Goal: Task Accomplishment & Management: Use online tool/utility

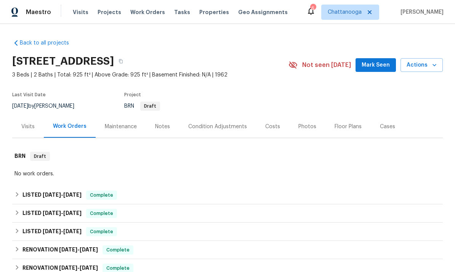
click at [202, 13] on span "Properties" at bounding box center [214, 12] width 30 height 8
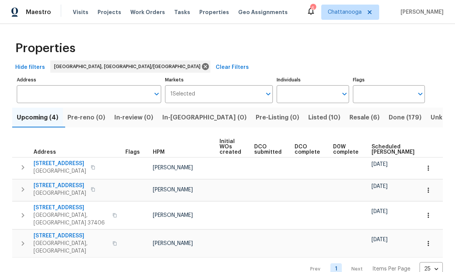
click at [308, 116] on span "Listed (10)" at bounding box center [324, 117] width 32 height 11
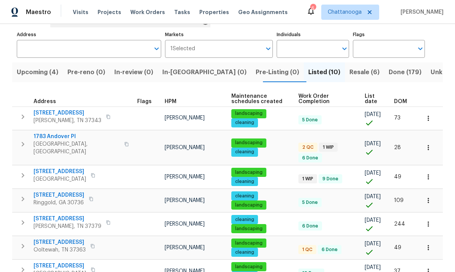
scroll to position [46, 0]
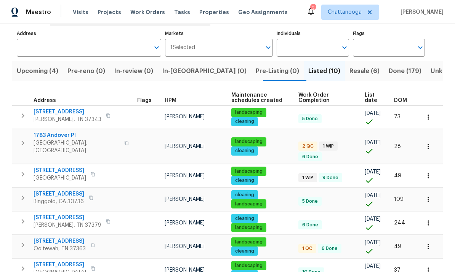
click at [71, 137] on span "1783 Andover Pl" at bounding box center [77, 136] width 86 height 8
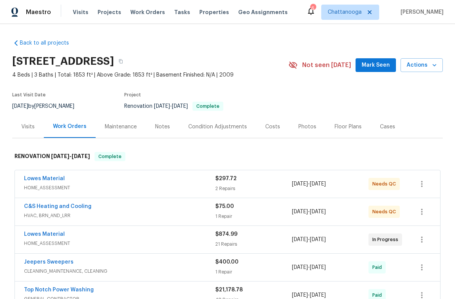
click at [204, 9] on span "Properties" at bounding box center [214, 12] width 30 height 8
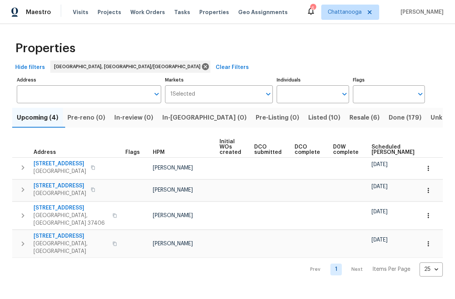
click at [308, 122] on span "Listed (10)" at bounding box center [324, 117] width 32 height 11
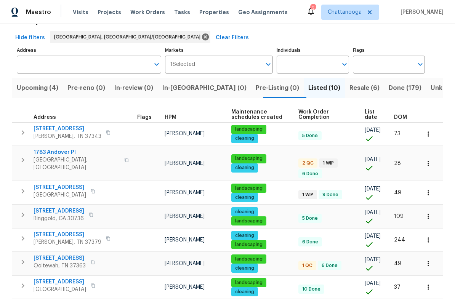
scroll to position [30, 0]
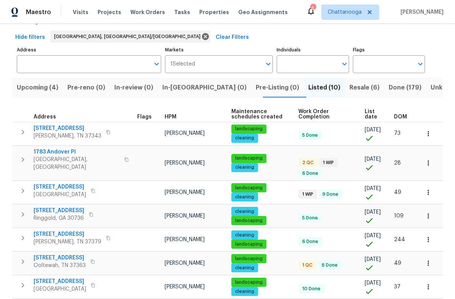
click at [76, 183] on span "[STREET_ADDRESS]" at bounding box center [60, 187] width 53 height 8
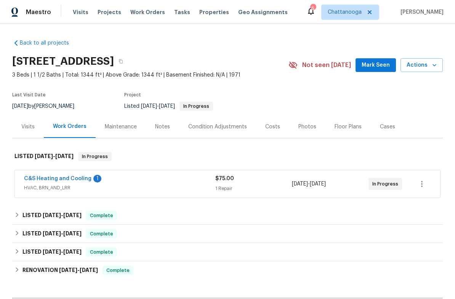
click at [46, 179] on link "C&S Heating and Cooling" at bounding box center [57, 178] width 67 height 5
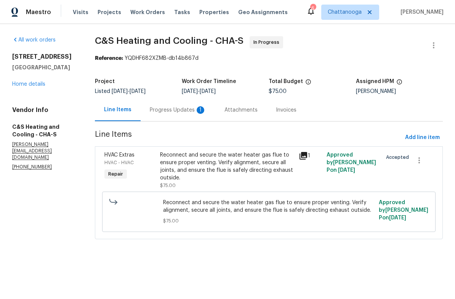
click at [206, 113] on div "Progress Updates 1" at bounding box center [178, 110] width 56 height 8
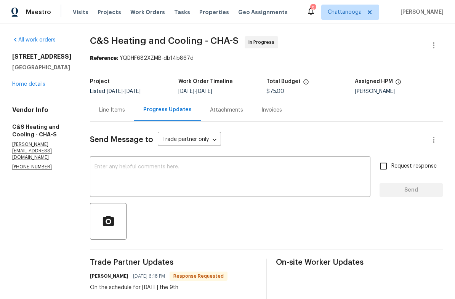
click at [27, 83] on link "Home details" at bounding box center [28, 83] width 33 height 5
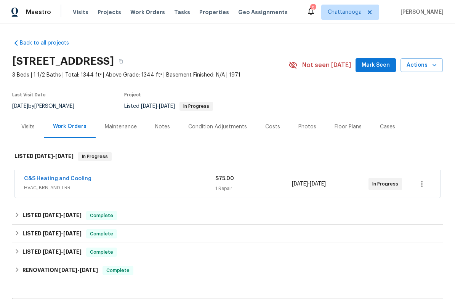
click at [439, 62] on button "Actions" at bounding box center [421, 65] width 42 height 14
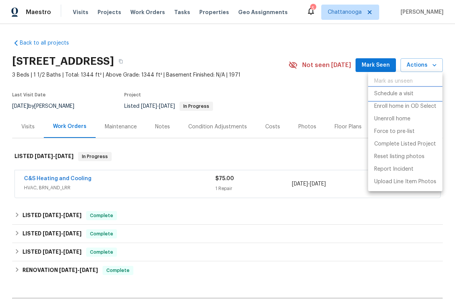
click at [407, 89] on li "Schedule a visit" at bounding box center [405, 94] width 74 height 13
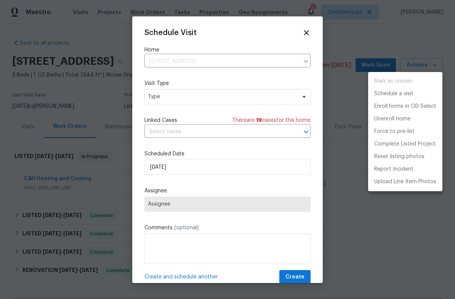
click at [233, 97] on div at bounding box center [227, 149] width 455 height 299
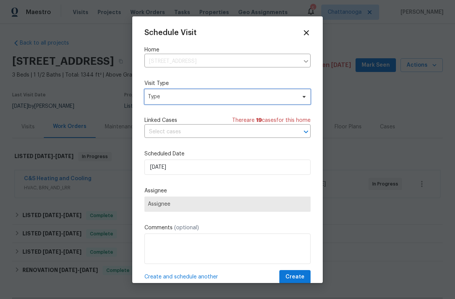
click at [299, 93] on span "Type" at bounding box center [227, 96] width 166 height 15
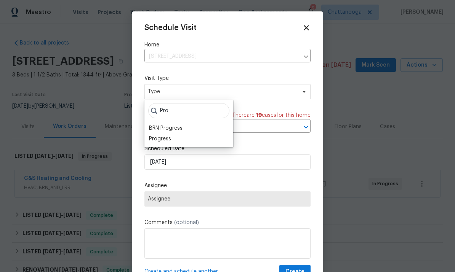
type input "Pro"
click at [186, 137] on div "Progress" at bounding box center [189, 139] width 84 height 11
click at [170, 138] on div "Progress" at bounding box center [160, 139] width 22 height 8
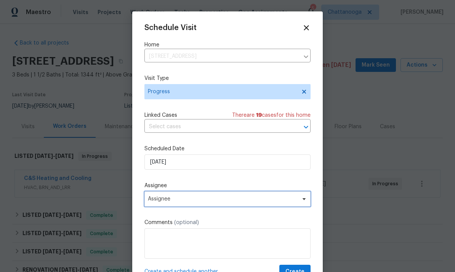
click at [191, 202] on span "Assignee" at bounding box center [222, 199] width 149 height 6
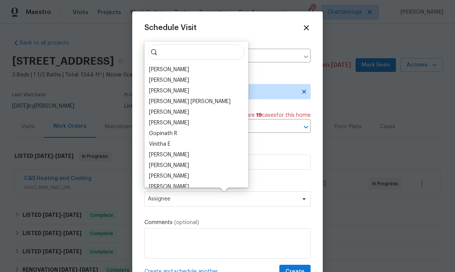
click at [199, 69] on div "[PERSON_NAME]" at bounding box center [196, 69] width 99 height 11
click at [212, 70] on div "[PERSON_NAME]" at bounding box center [196, 69] width 99 height 11
click at [167, 66] on div "[PERSON_NAME]" at bounding box center [169, 70] width 40 height 8
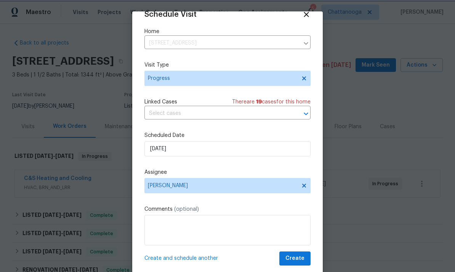
scroll to position [15, 0]
click at [298, 258] on span "Create" at bounding box center [294, 259] width 19 height 10
